Goal: Transaction & Acquisition: Purchase product/service

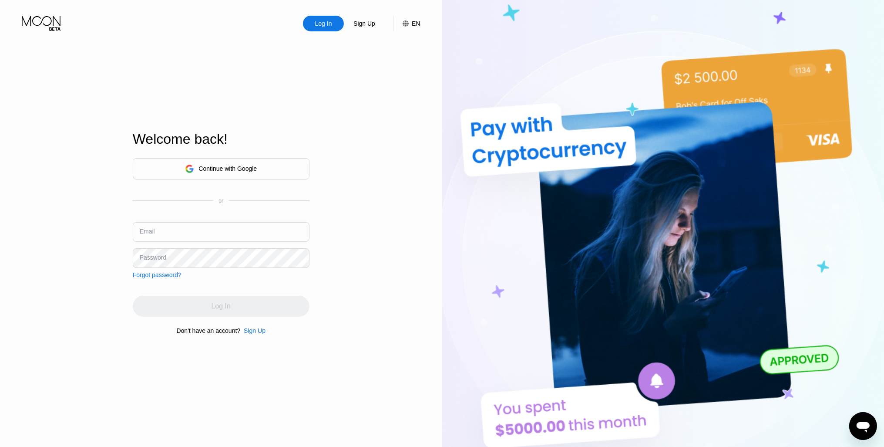
click at [245, 228] on input "text" at bounding box center [221, 232] width 177 height 20
type input "[EMAIL_ADDRESS][DOMAIN_NAME]"
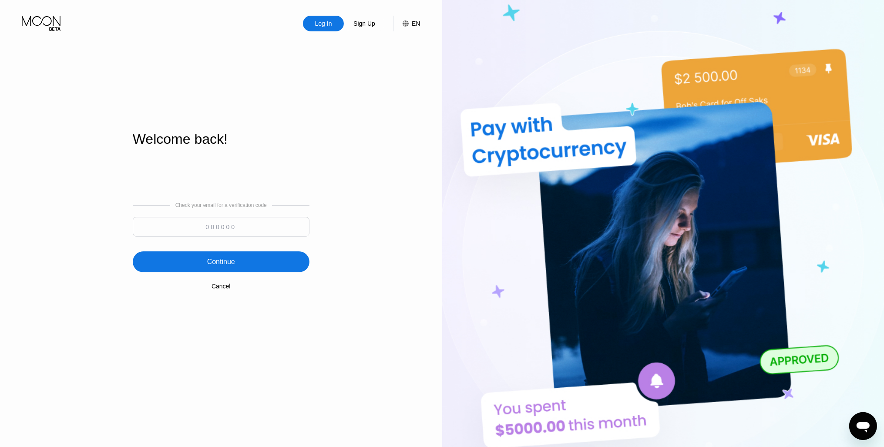
click at [242, 226] on input at bounding box center [221, 227] width 177 height 20
type input "852611"
click at [260, 261] on div "Continue" at bounding box center [221, 261] width 177 height 21
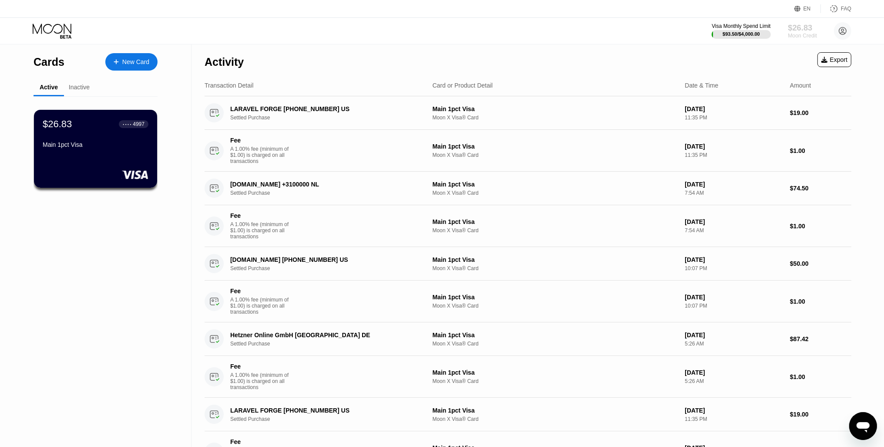
click at [800, 29] on div "$26.83" at bounding box center [802, 27] width 29 height 9
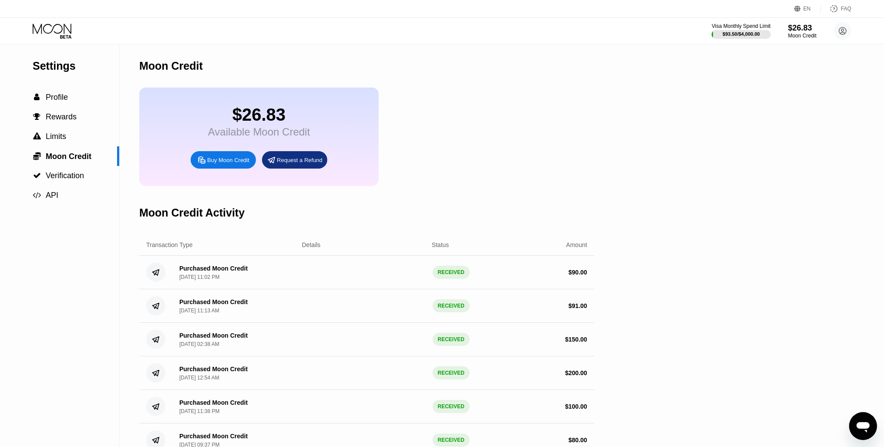
click at [228, 164] on div "Buy Moon Credit" at bounding box center [228, 159] width 42 height 7
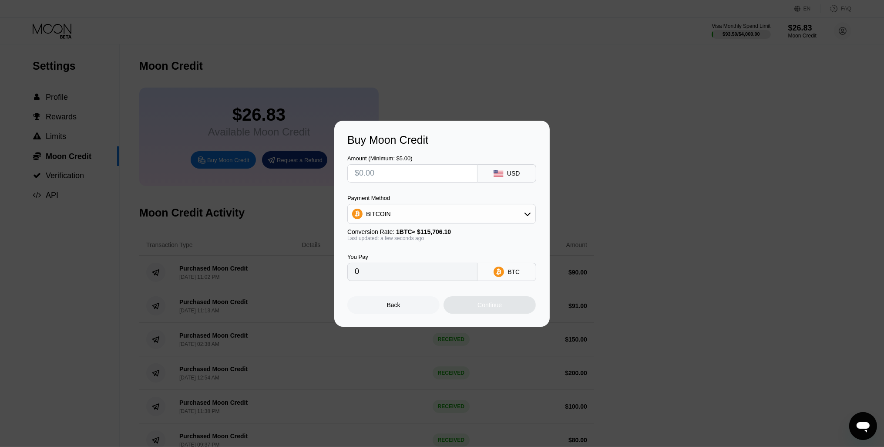
click at [389, 169] on input "text" at bounding box center [412, 173] width 115 height 17
type input "$1"
type input "0.00000865"
type input "$10"
type input "0.00008643"
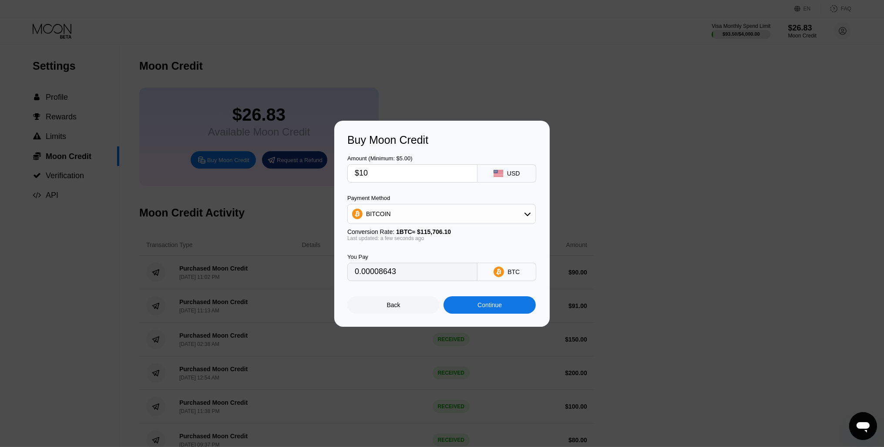
type input "$100"
type input "0.00086426"
type input "$100"
click at [493, 305] on div "Continue" at bounding box center [489, 304] width 24 height 7
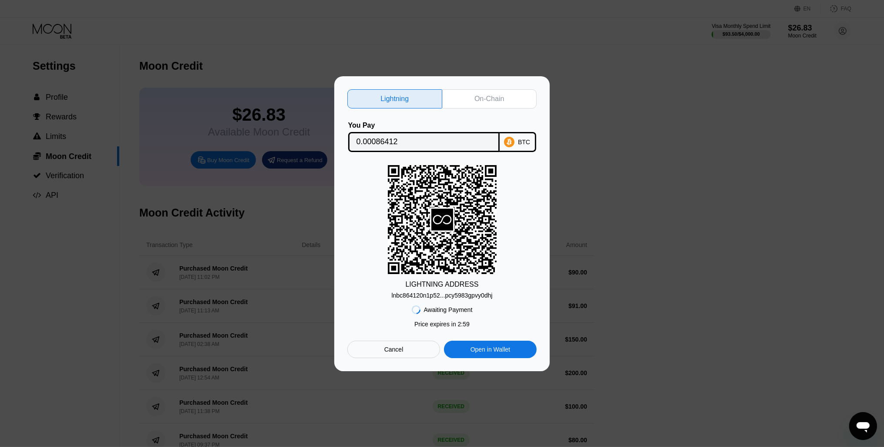
click at [475, 198] on rect at bounding box center [442, 219] width 109 height 109
click at [445, 292] on div "lnbc864120n1p52...pcy5983gpvy0dhj" at bounding box center [442, 295] width 101 height 7
click at [411, 352] on div "Cancel" at bounding box center [393, 348] width 93 height 17
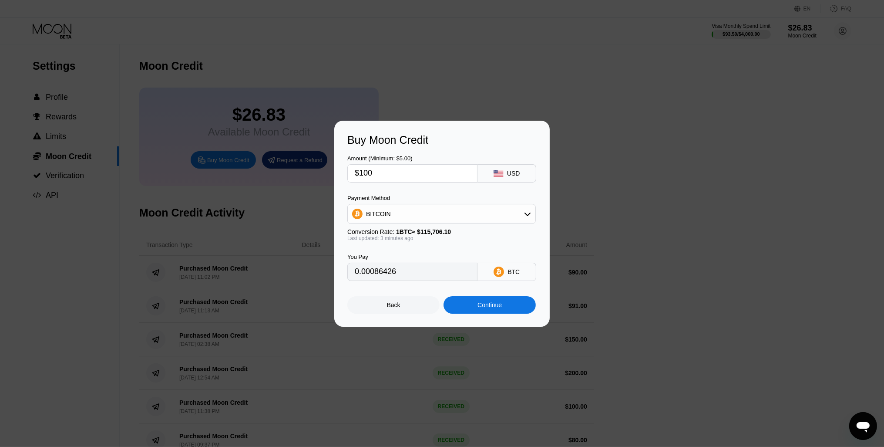
click at [381, 167] on input "$100" at bounding box center [412, 173] width 115 height 17
type input "$8"
type input "0.00006915"
type input "$88"
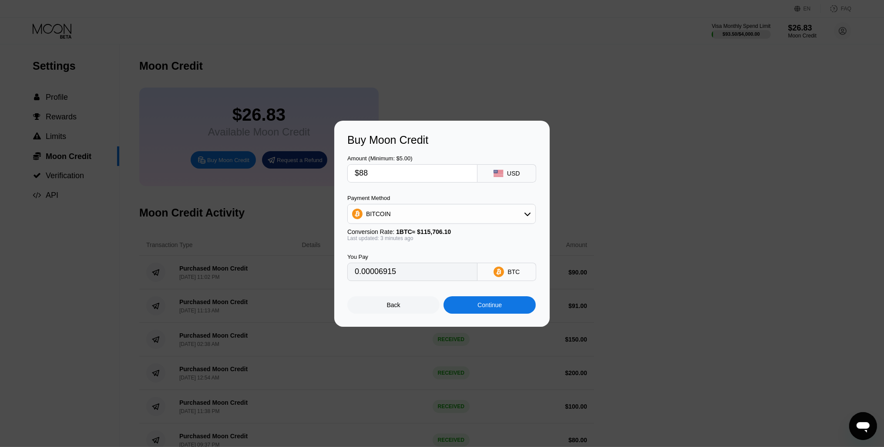
type input "0.00076055"
type input "$88"
click at [476, 309] on div "Continue" at bounding box center [489, 304] width 92 height 17
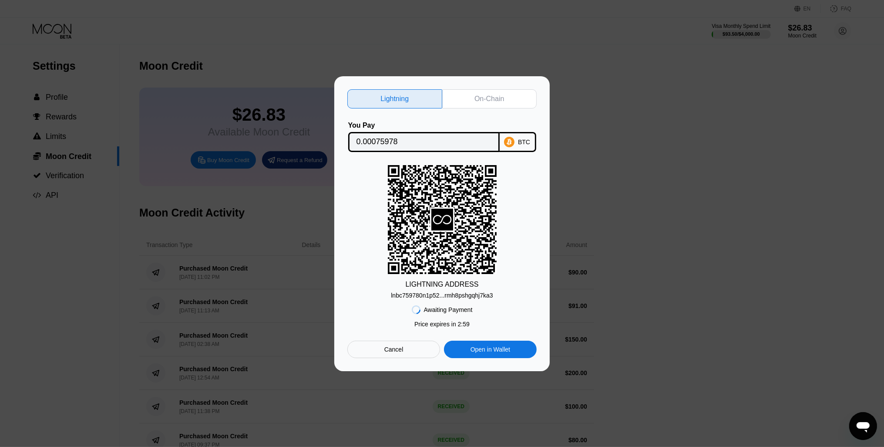
click at [451, 297] on div "lnbc759780n1p52...rmh8pshgqhj7ka3" at bounding box center [442, 295] width 102 height 7
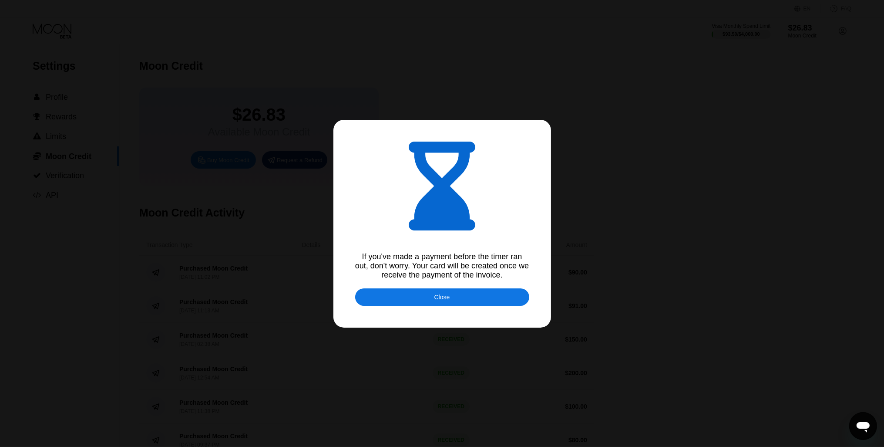
type input "0.00075968"
click at [447, 296] on div "Close" at bounding box center [442, 296] width 16 height 7
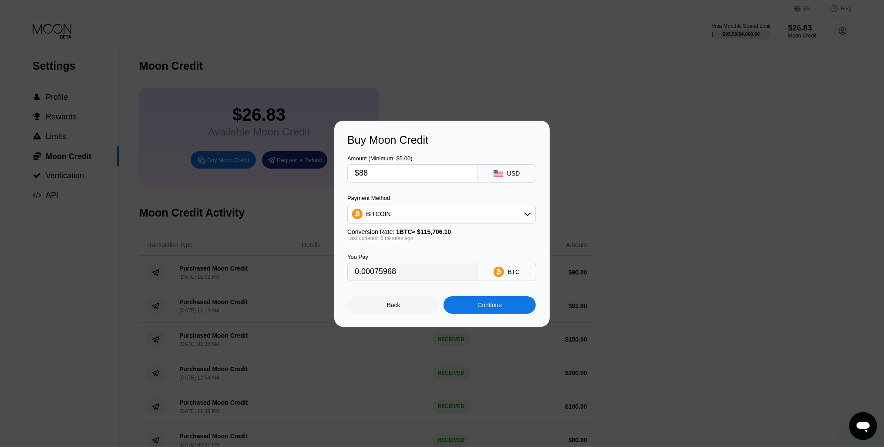
click at [394, 165] on input "$88" at bounding box center [412, 173] width 115 height 17
type input "$8"
type input "0.00006907"
type input "0"
type input "$9"
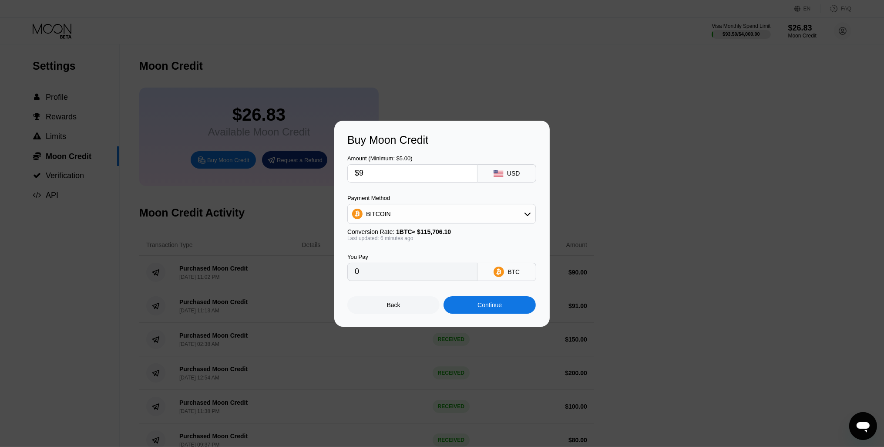
type input "0.00007770"
type input "$99"
type input "0.00085464"
type input "$99"
click at [484, 308] on div "Continue" at bounding box center [489, 304] width 24 height 7
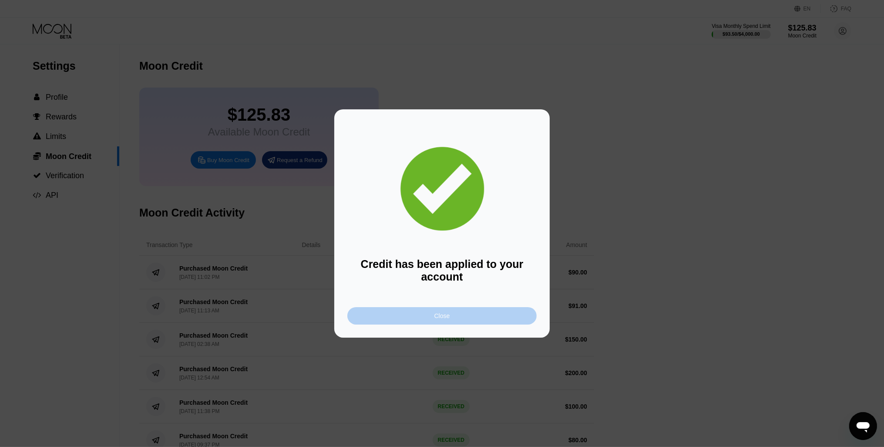
click at [442, 317] on div "Close" at bounding box center [442, 315] width 16 height 7
